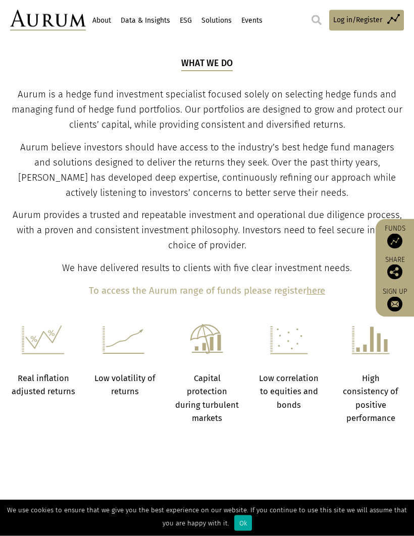
scroll to position [349, 0]
click at [373, 20] on span "Log in/Register" at bounding box center [357, 20] width 49 height 11
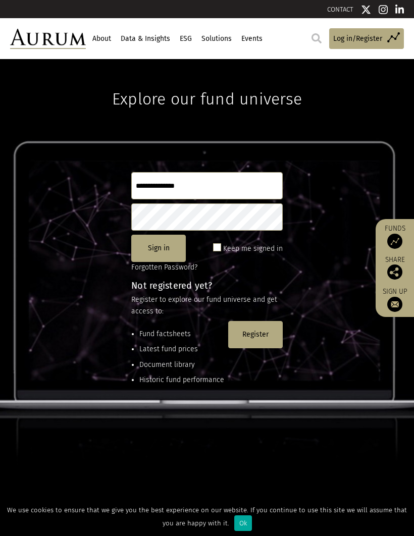
click at [152, 185] on input "text" at bounding box center [207, 185] width 152 height 27
type input "**********"
click at [166, 252] on button "Sign in" at bounding box center [158, 248] width 55 height 27
click at [221, 249] on span at bounding box center [217, 247] width 8 height 8
click at [219, 248] on span at bounding box center [217, 247] width 8 height 8
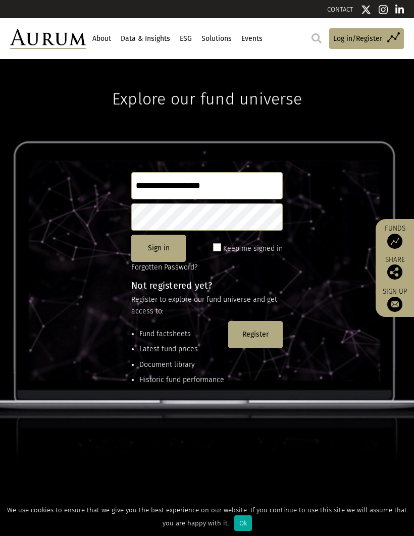
click at [221, 248] on span at bounding box center [217, 247] width 8 height 8
click at [164, 246] on button "Sign in" at bounding box center [158, 248] width 55 height 27
